Goal: Navigation & Orientation: Understand site structure

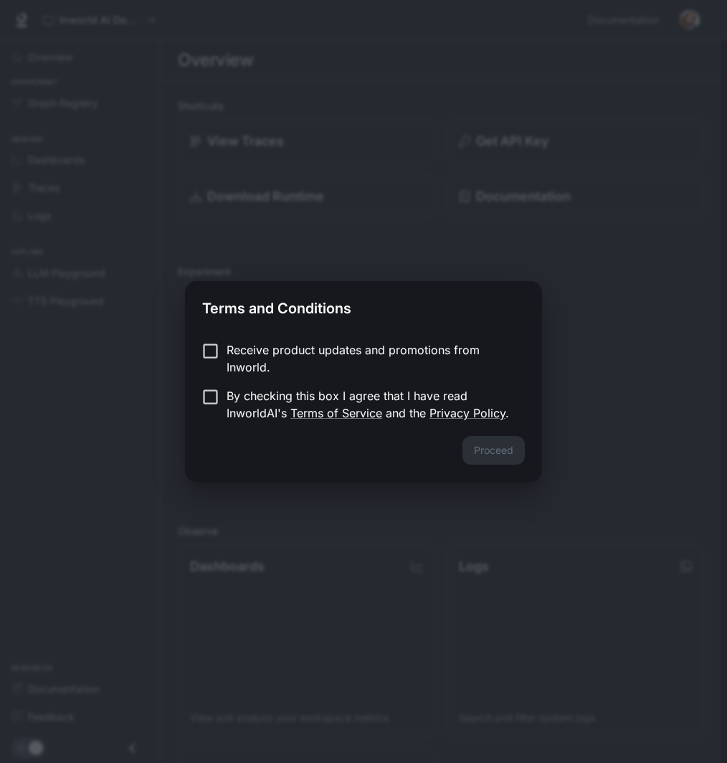
click at [201, 339] on div "Receive product updates and promotions from Inworld. By checking this box I agr…" at bounding box center [363, 383] width 357 height 106
click at [485, 452] on div "Proceed" at bounding box center [363, 459] width 357 height 46
click at [216, 400] on label "By checking this box I agree that I have read InworldAI's Terms of Service and …" at bounding box center [353, 404] width 319 height 34
click at [514, 453] on button "Proceed" at bounding box center [494, 450] width 62 height 29
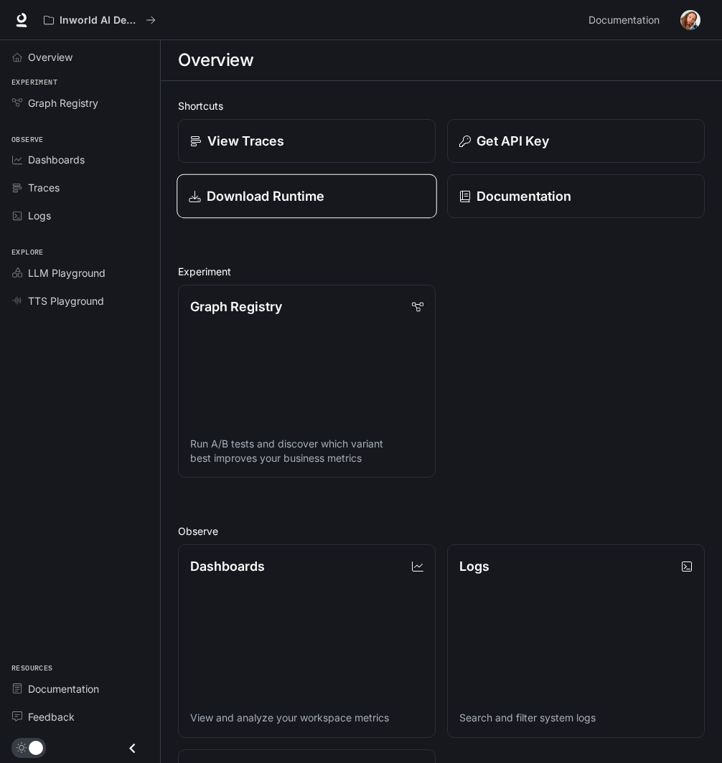
click at [332, 197] on div "Download Runtime" at bounding box center [306, 195] width 235 height 19
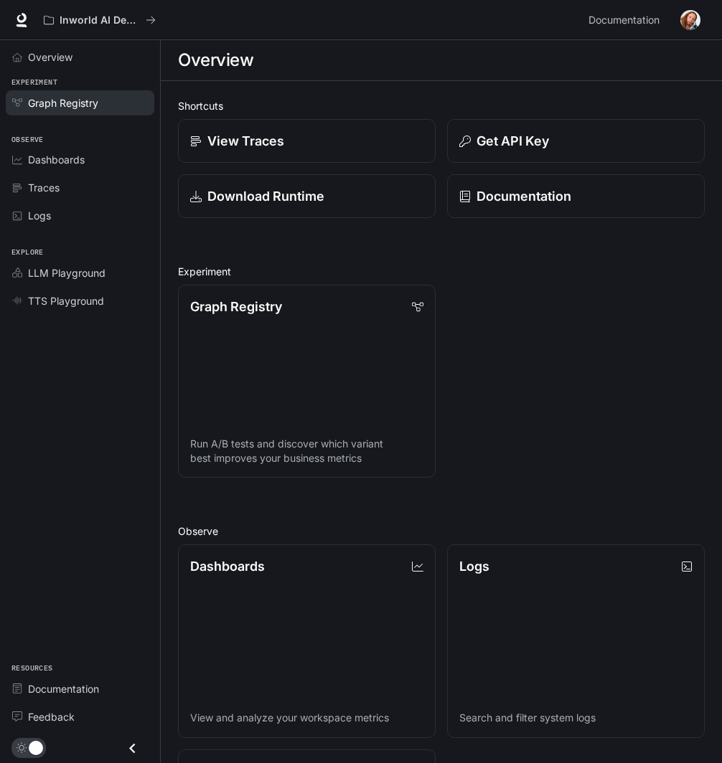
click at [52, 108] on span "Graph Registry" at bounding box center [63, 102] width 70 height 15
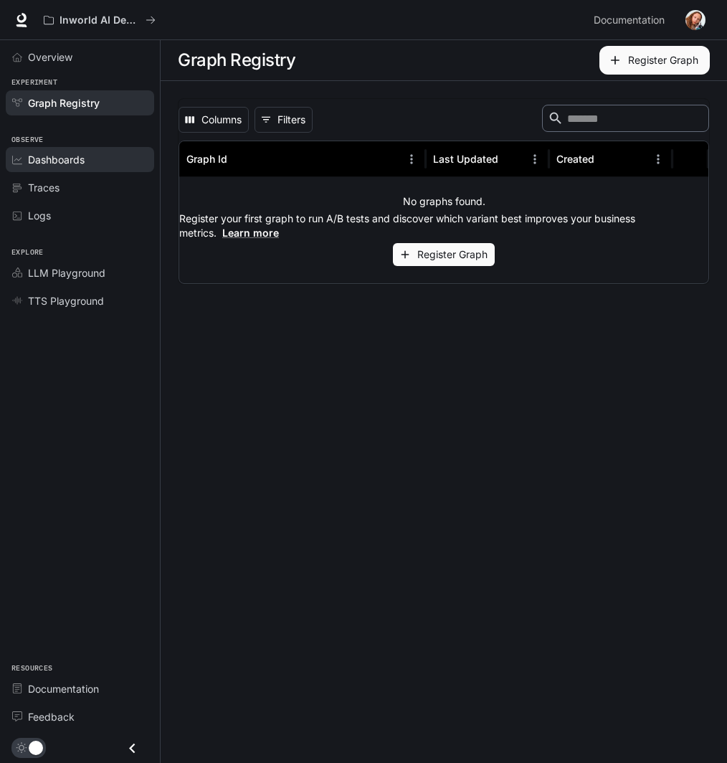
click at [52, 169] on link "Dashboards" at bounding box center [80, 159] width 148 height 25
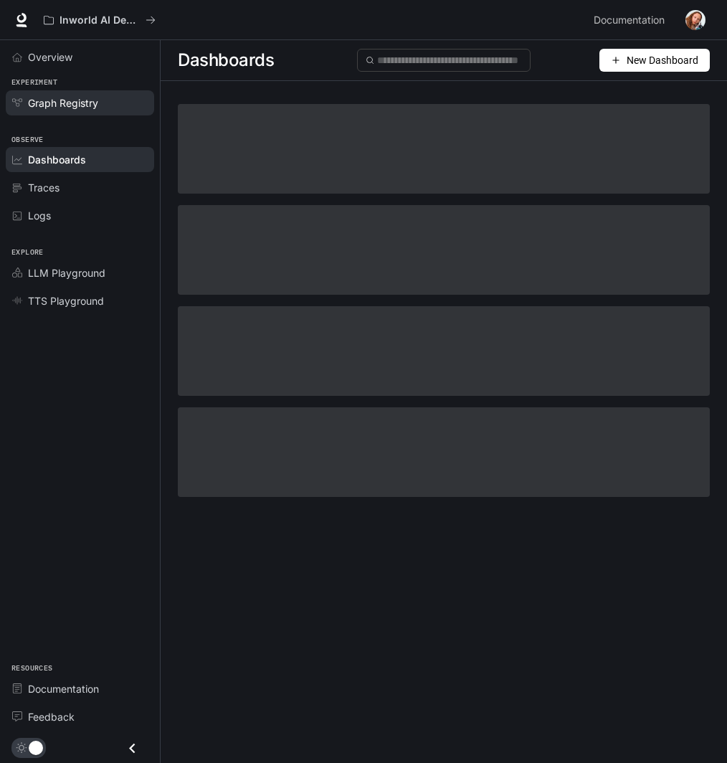
click at [77, 96] on span "Graph Registry" at bounding box center [63, 102] width 70 height 15
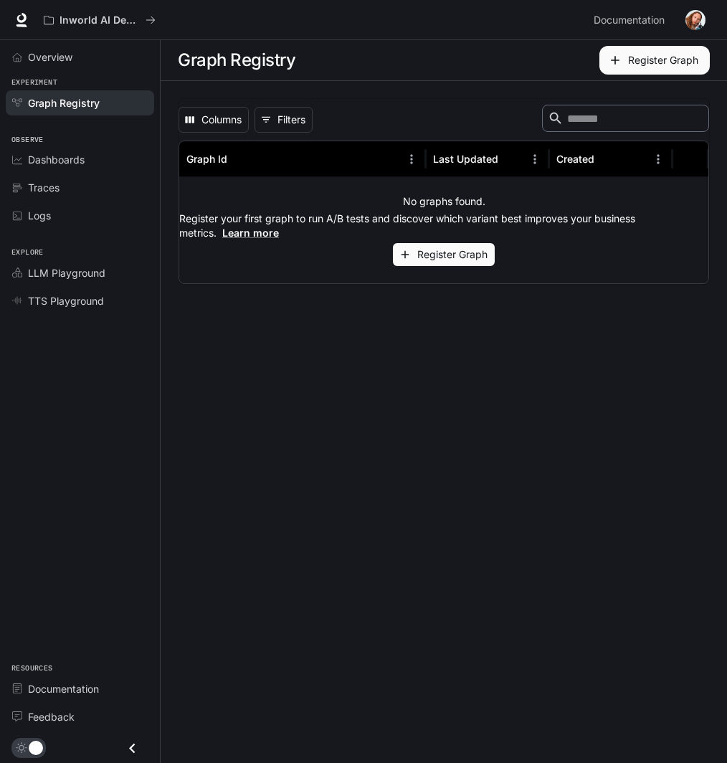
click at [66, 166] on span "Dashboards" at bounding box center [56, 159] width 57 height 15
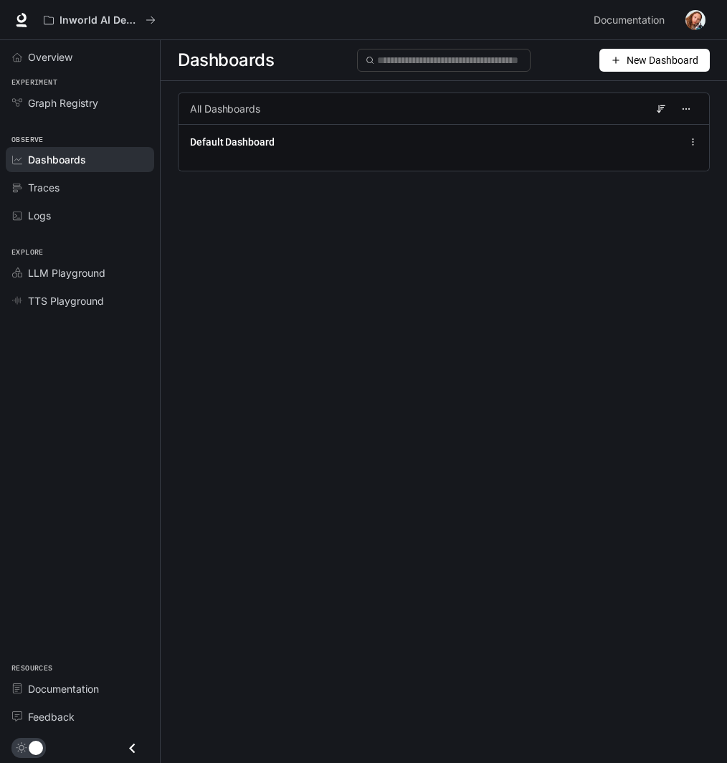
click at [65, 171] on link "Dashboards" at bounding box center [80, 159] width 148 height 25
click at [57, 184] on span "Traces" at bounding box center [44, 187] width 32 height 15
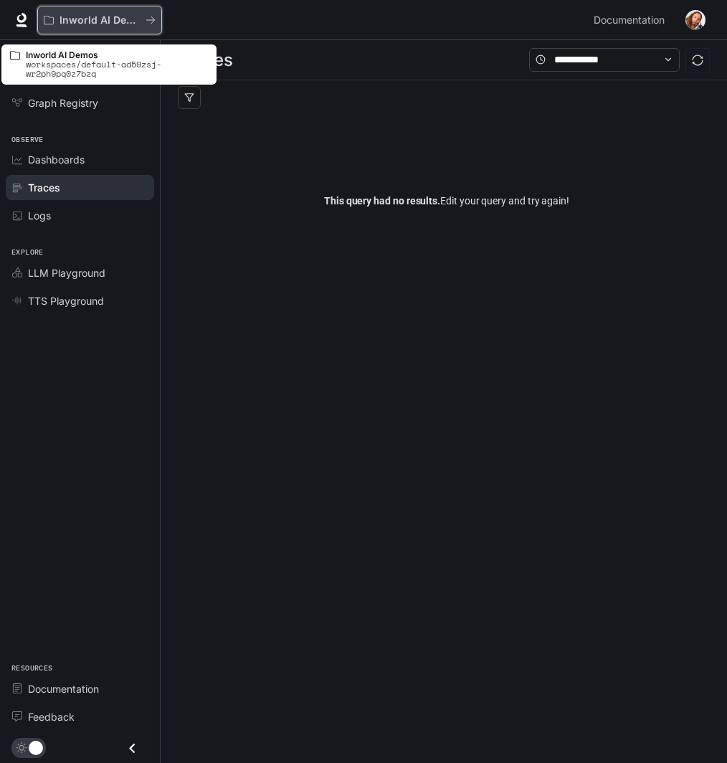
click at [90, 23] on p "Inworld AI Demos" at bounding box center [100, 20] width 80 height 12
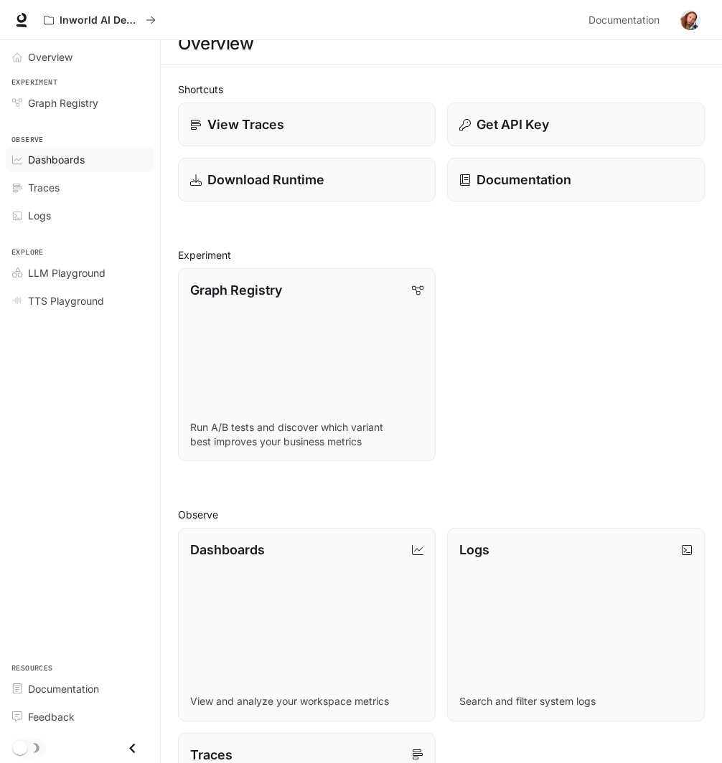
scroll to position [11, 0]
